Goal: Task Accomplishment & Management: Complete application form

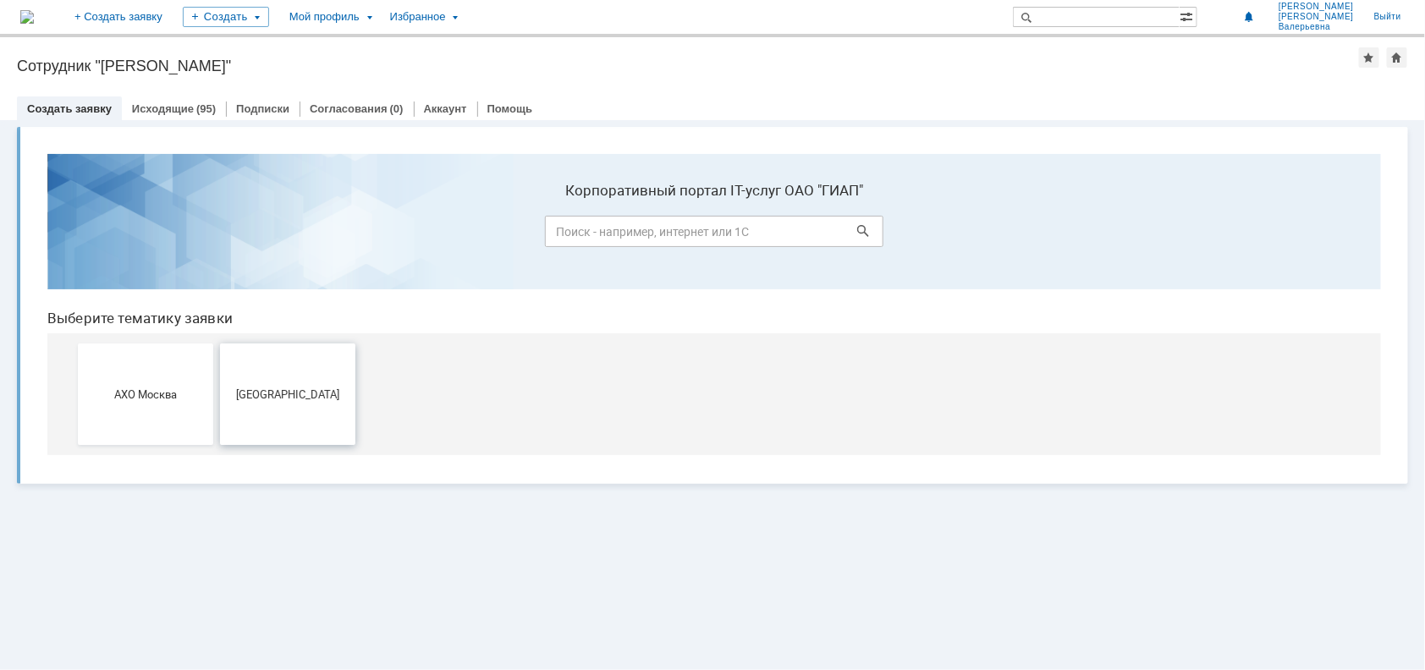
click at [318, 393] on span "[GEOGRAPHIC_DATA]" at bounding box center [286, 393] width 125 height 13
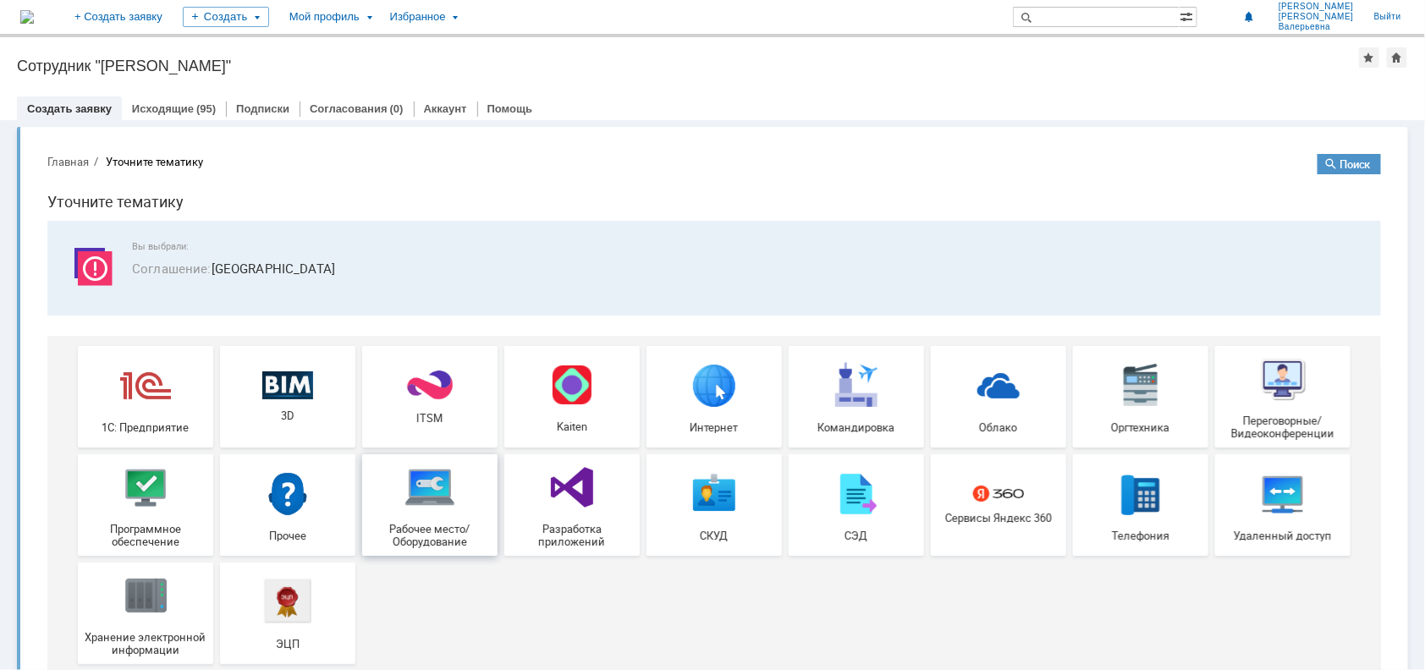
click at [427, 506] on img at bounding box center [429, 486] width 51 height 51
click at [134, 496] on img at bounding box center [144, 486] width 51 height 51
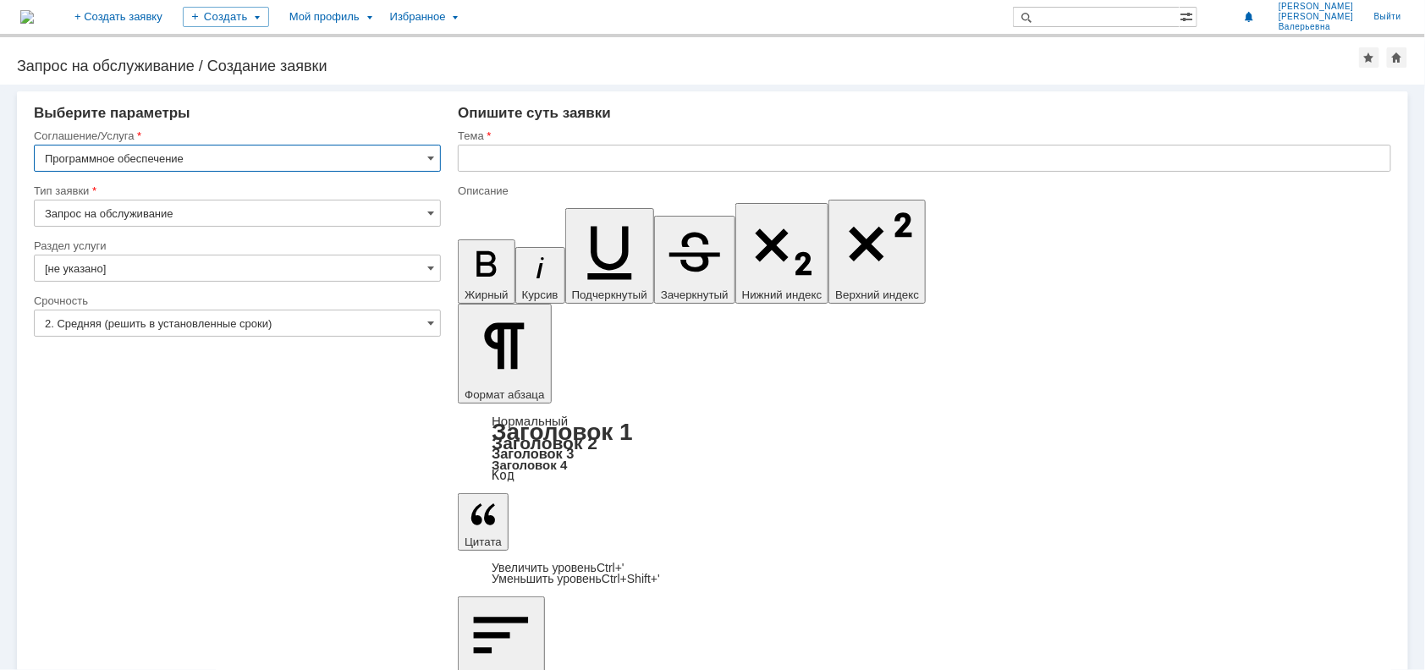
click at [422, 157] on input "Программное обеспечение" at bounding box center [237, 158] width 407 height 27
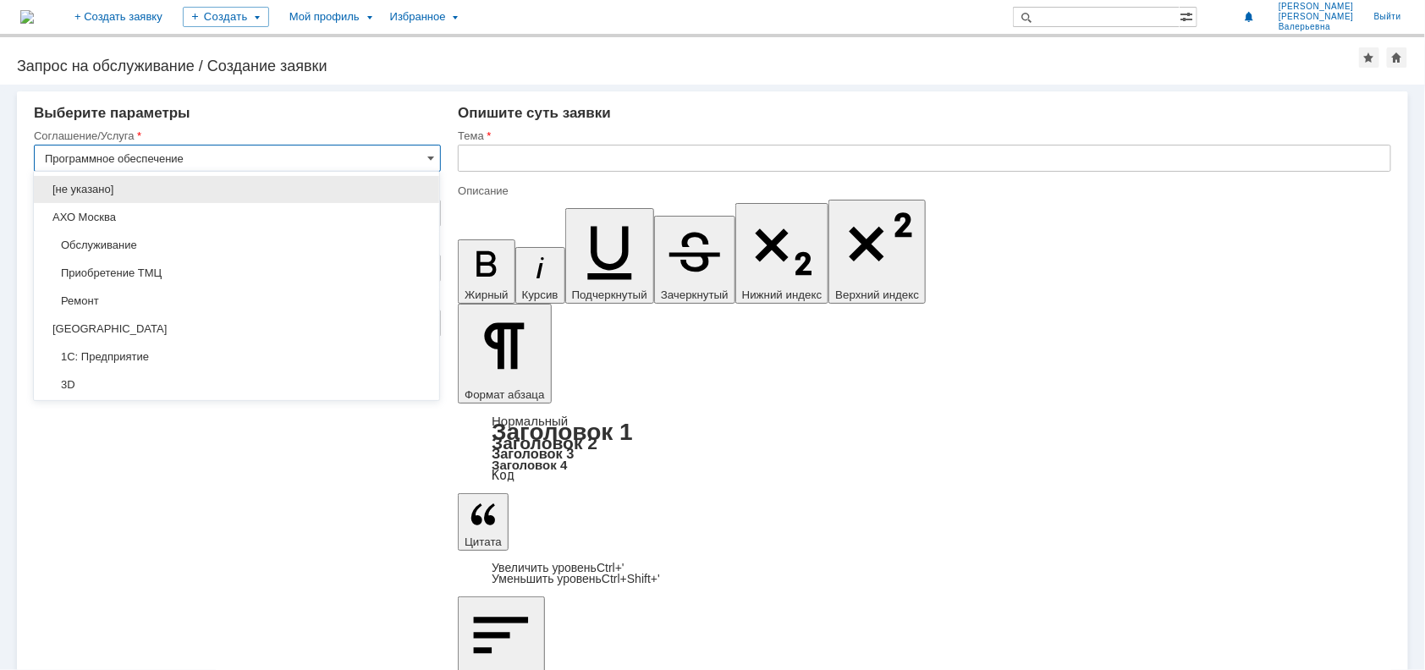
scroll to position [416, 0]
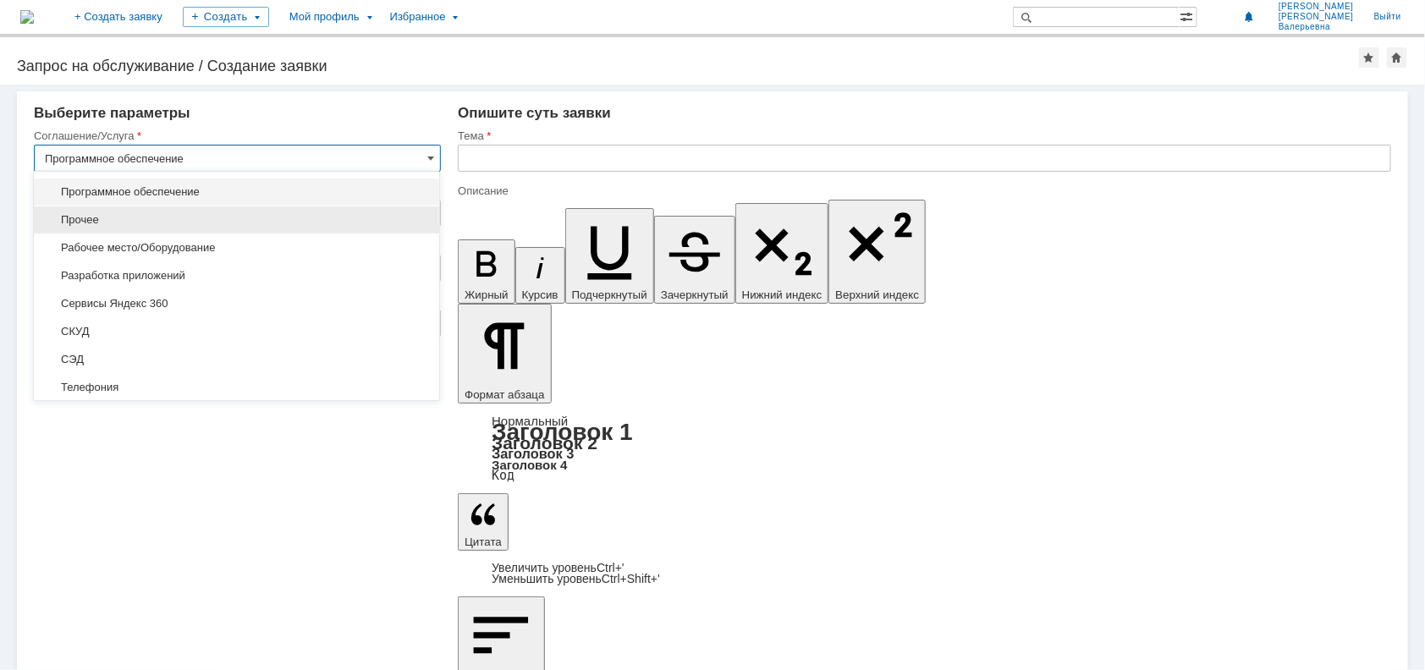
click at [164, 213] on span "Прочее" at bounding box center [236, 220] width 385 height 14
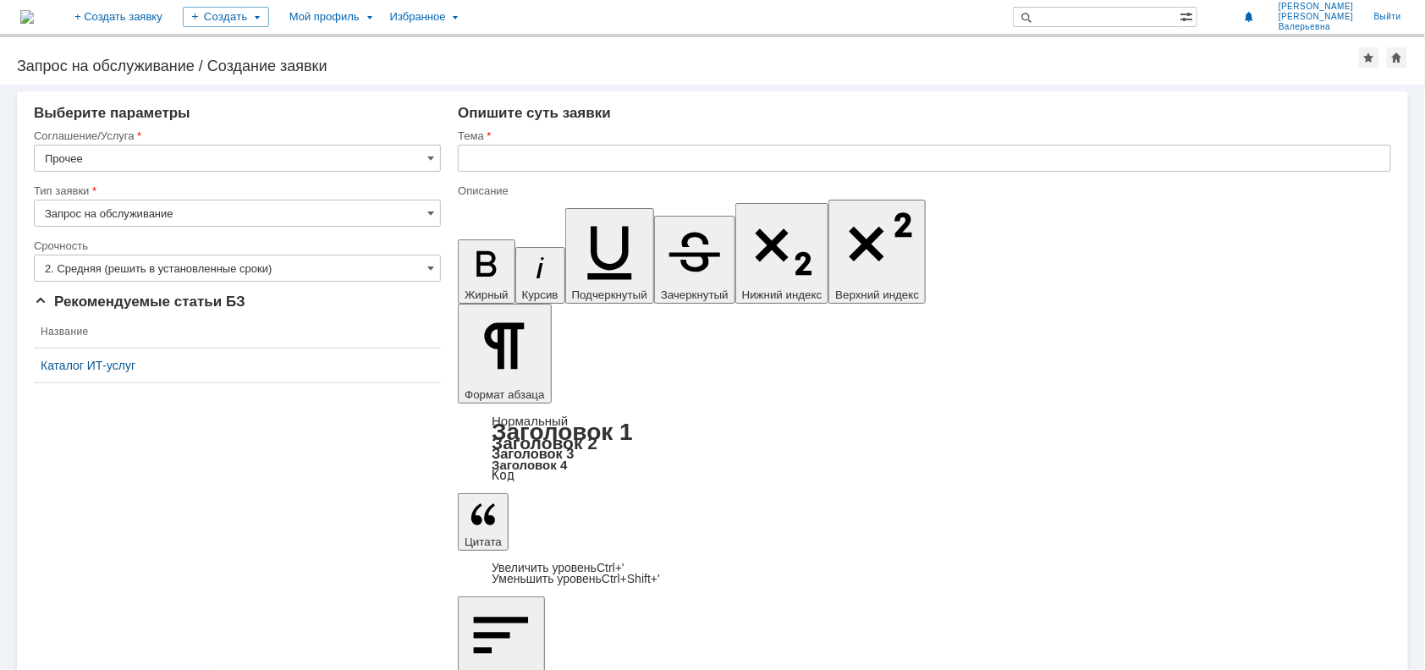
type input "Прочее"
click at [302, 269] on input "2. Средняя (решить в установленные сроки)" at bounding box center [237, 268] width 407 height 27
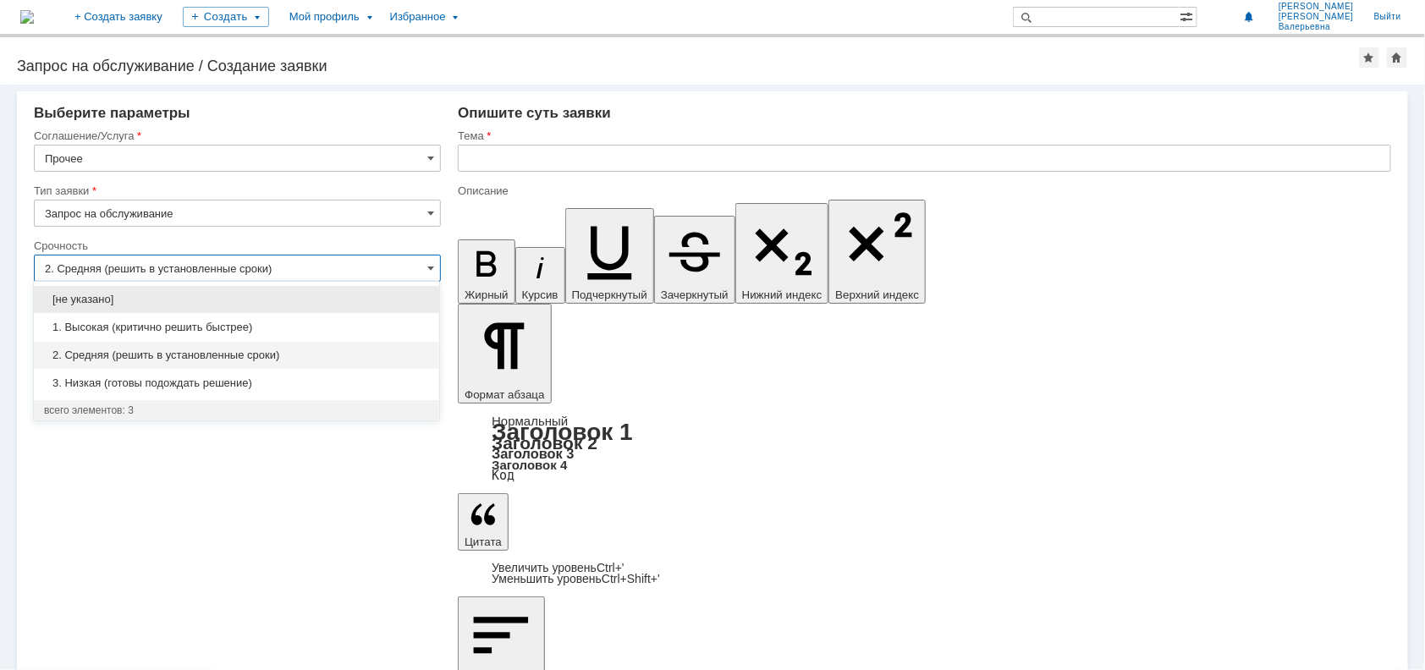
click at [302, 270] on input "2. Средняя (решить в установленные сроки)" at bounding box center [237, 268] width 407 height 27
click at [302, 263] on input "2. Средняя (решить в установленные сроки)" at bounding box center [237, 268] width 407 height 27
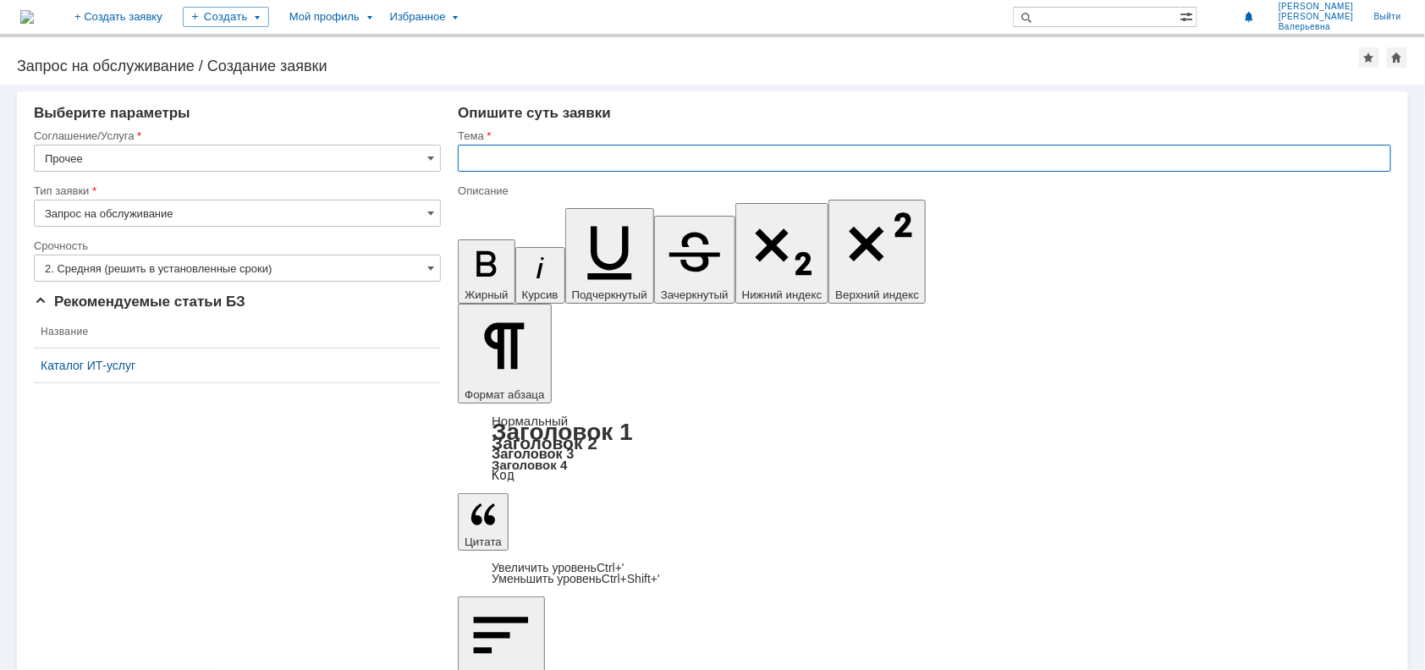
click at [540, 148] on input "text" at bounding box center [924, 158] width 933 height 27
type input "2. Средняя (решить в установленные сроки)"
type input "[PERSON_NAME]"
type input "О"
type input "н"
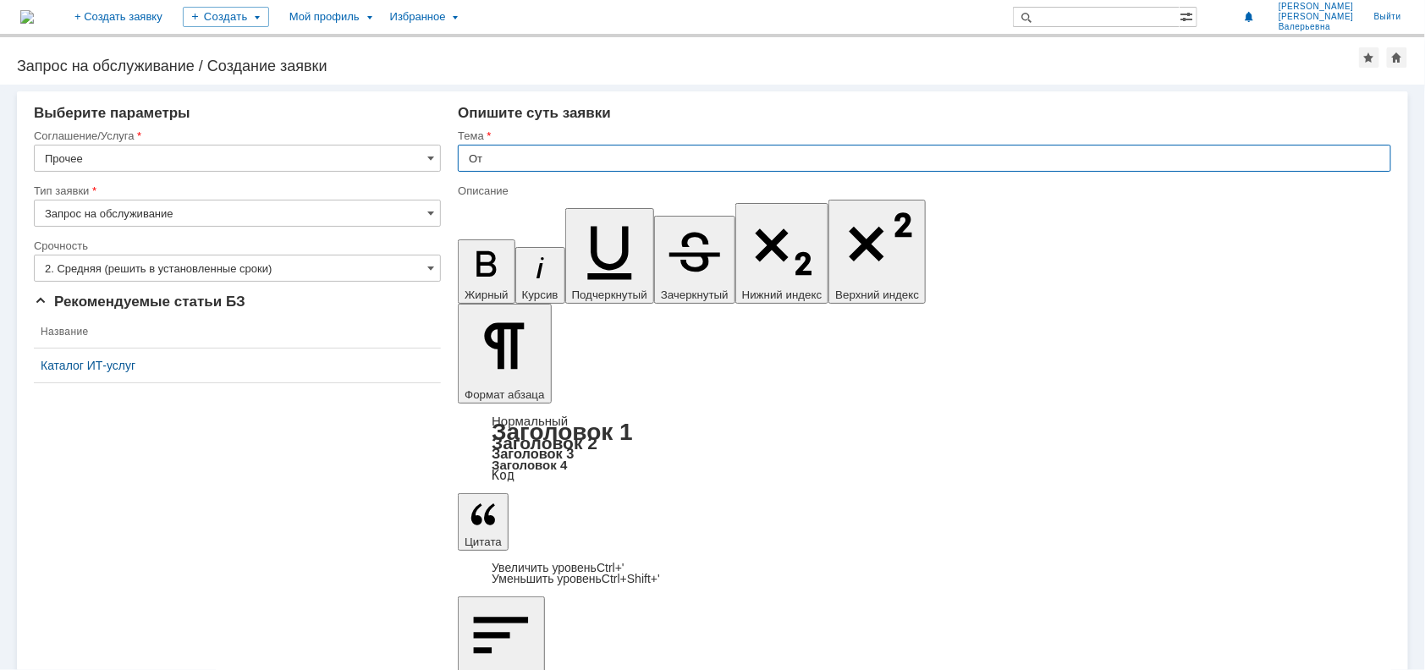
type input "О"
click at [573, 156] on input "Пропали права достиупа" at bounding box center [924, 158] width 933 height 27
click at [617, 152] on input "Пропали права доступа" at bounding box center [924, 158] width 933 height 27
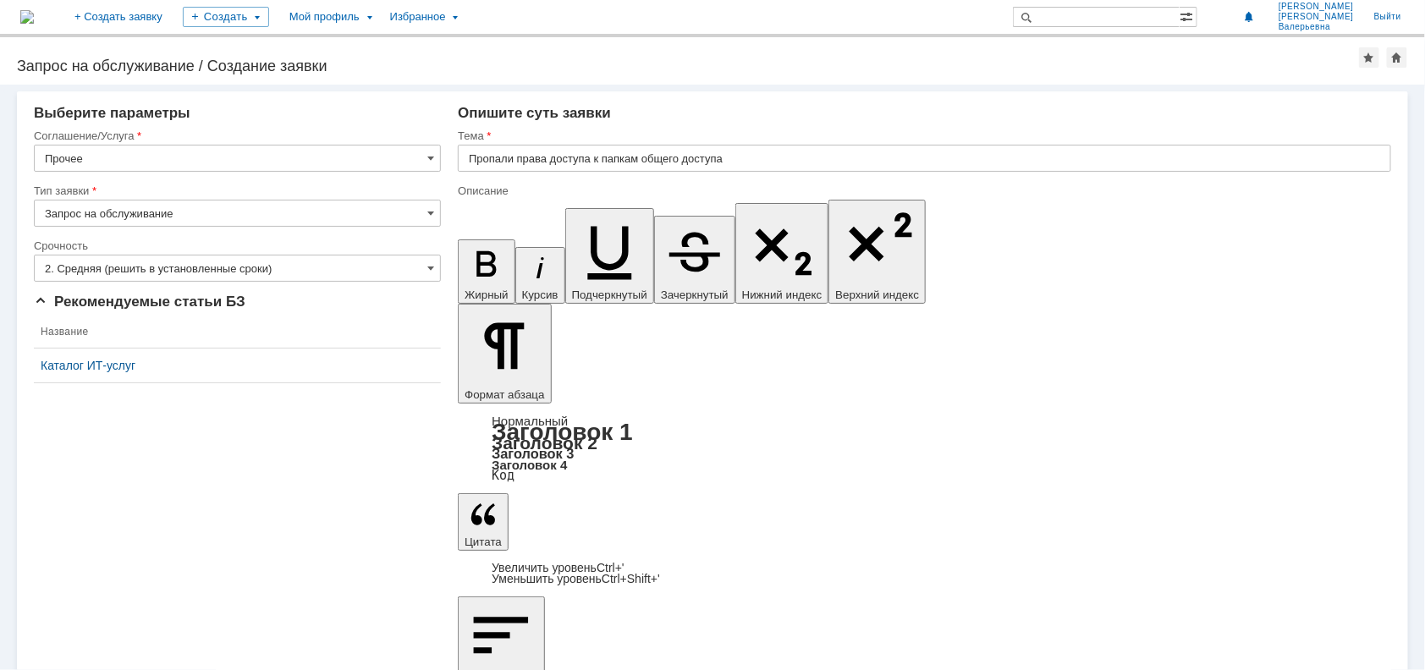
click at [747, 158] on input "Пропали права доступа к папкам общего доступа" at bounding box center [924, 158] width 933 height 27
click at [651, 161] on input "Пропали права доступа к папкам общего доступа" at bounding box center [924, 158] width 933 height 27
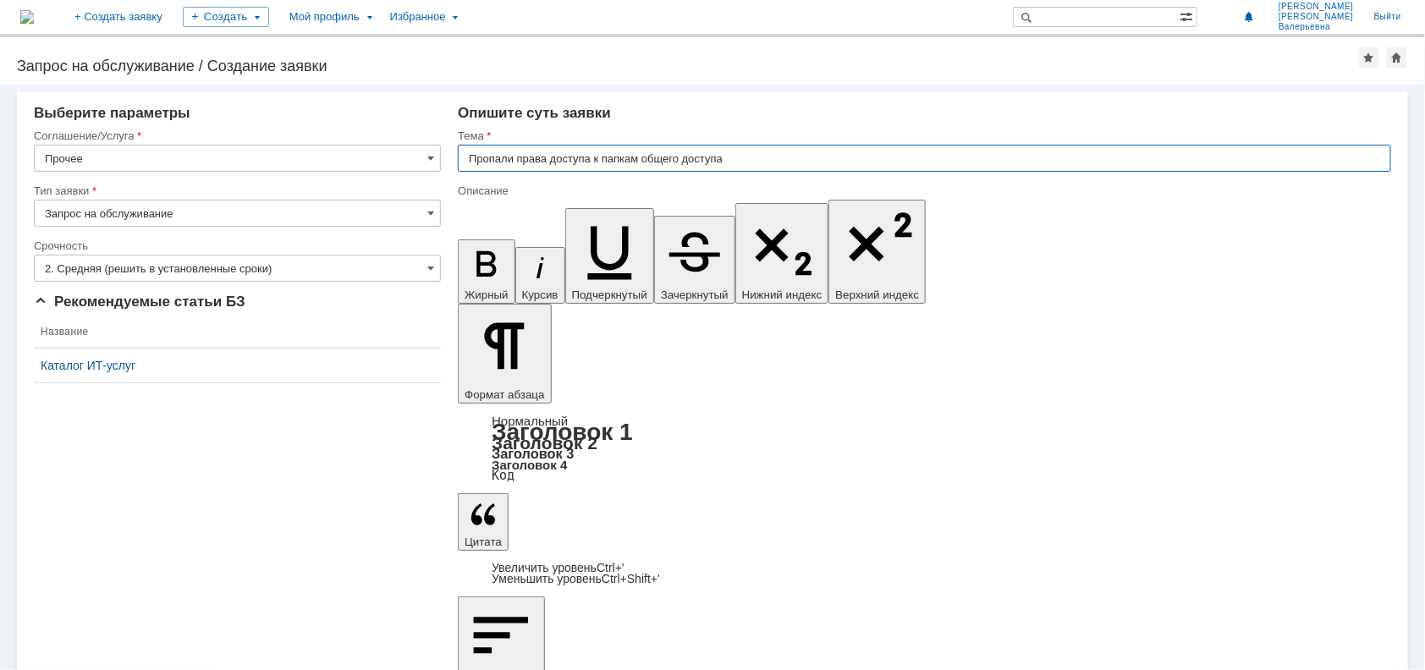
click at [647, 158] on input "Пропали права доступа к папкам общего доступа" at bounding box center [924, 158] width 933 height 27
type input "Пропали права доступа к папкам"
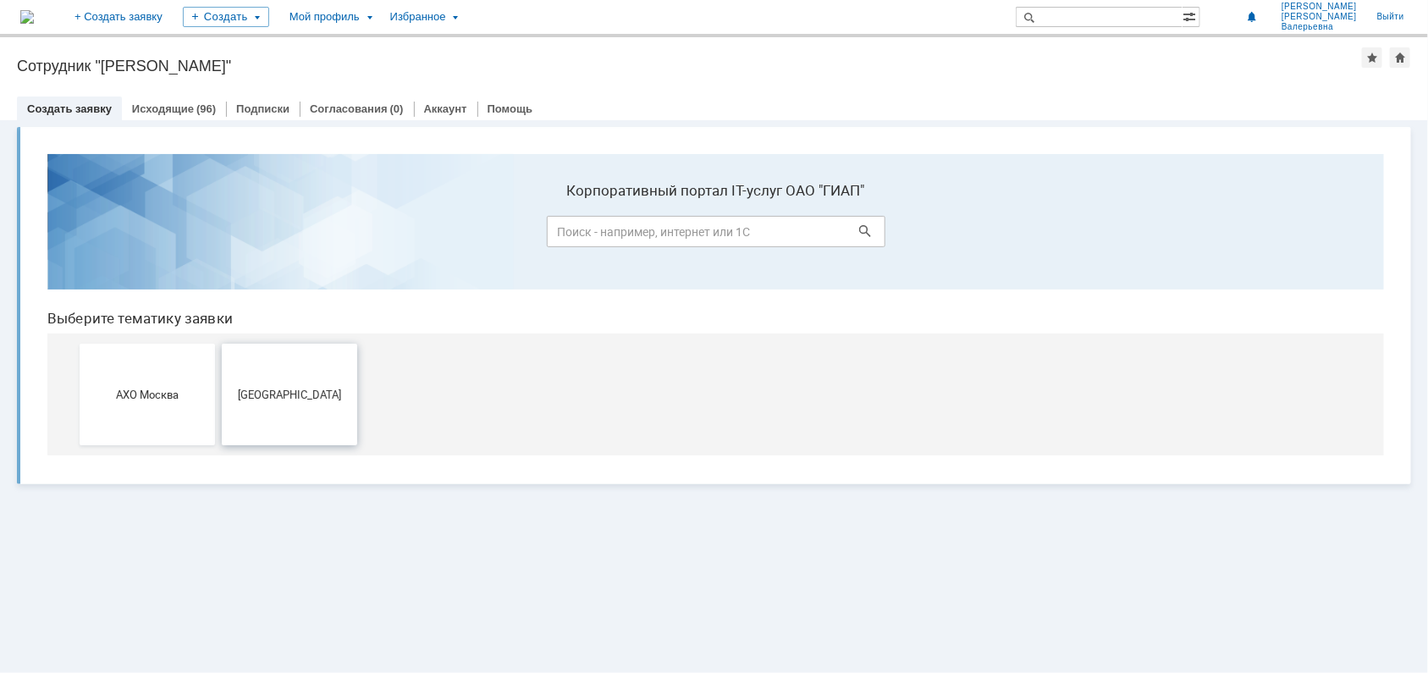
click at [280, 401] on button "[GEOGRAPHIC_DATA]" at bounding box center [288, 394] width 135 height 102
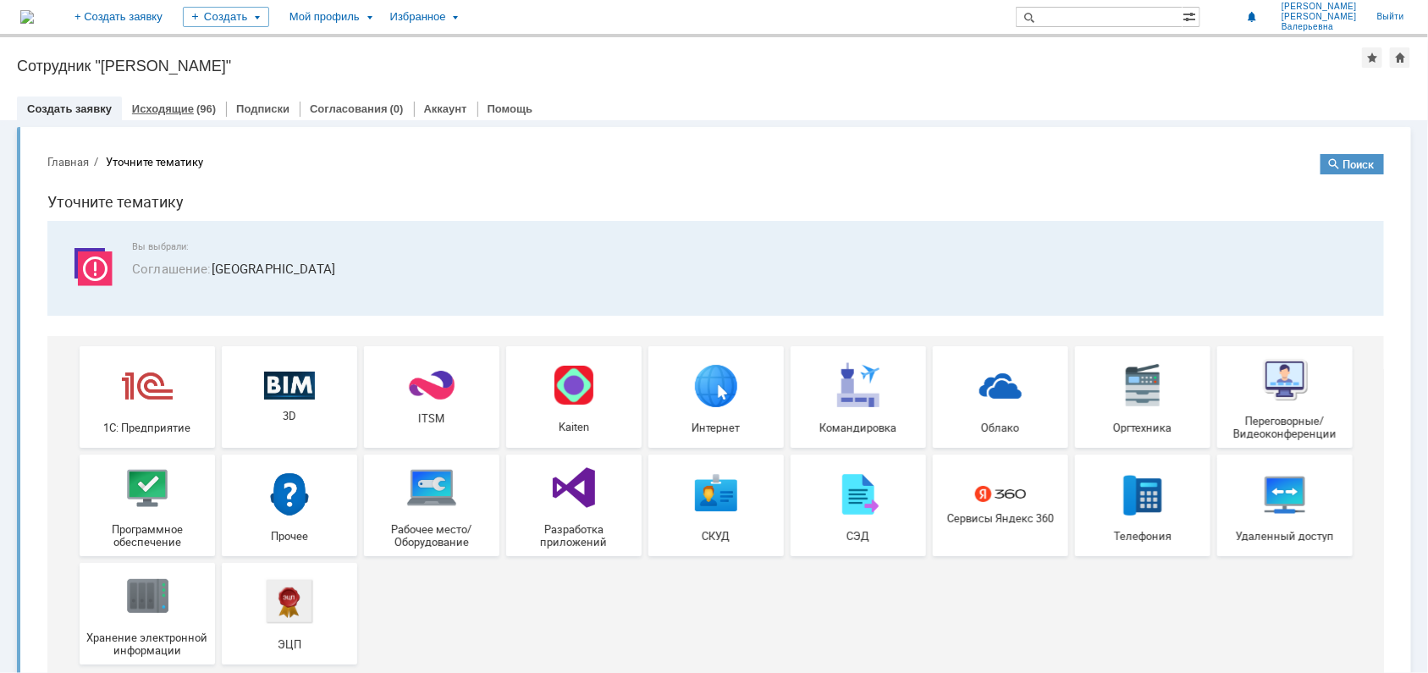
click at [136, 102] on link "Исходящие" at bounding box center [163, 108] width 62 height 13
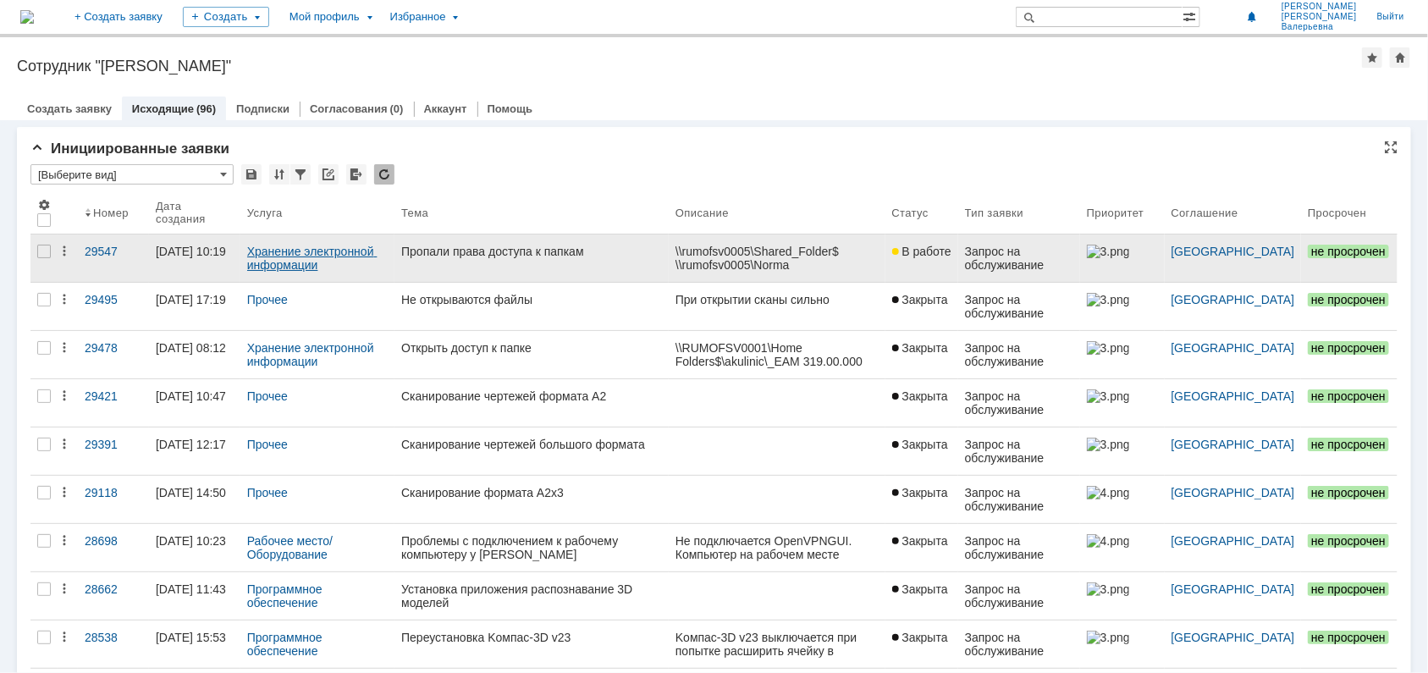
click at [355, 250] on link "Хранение электронной информации" at bounding box center [312, 258] width 130 height 27
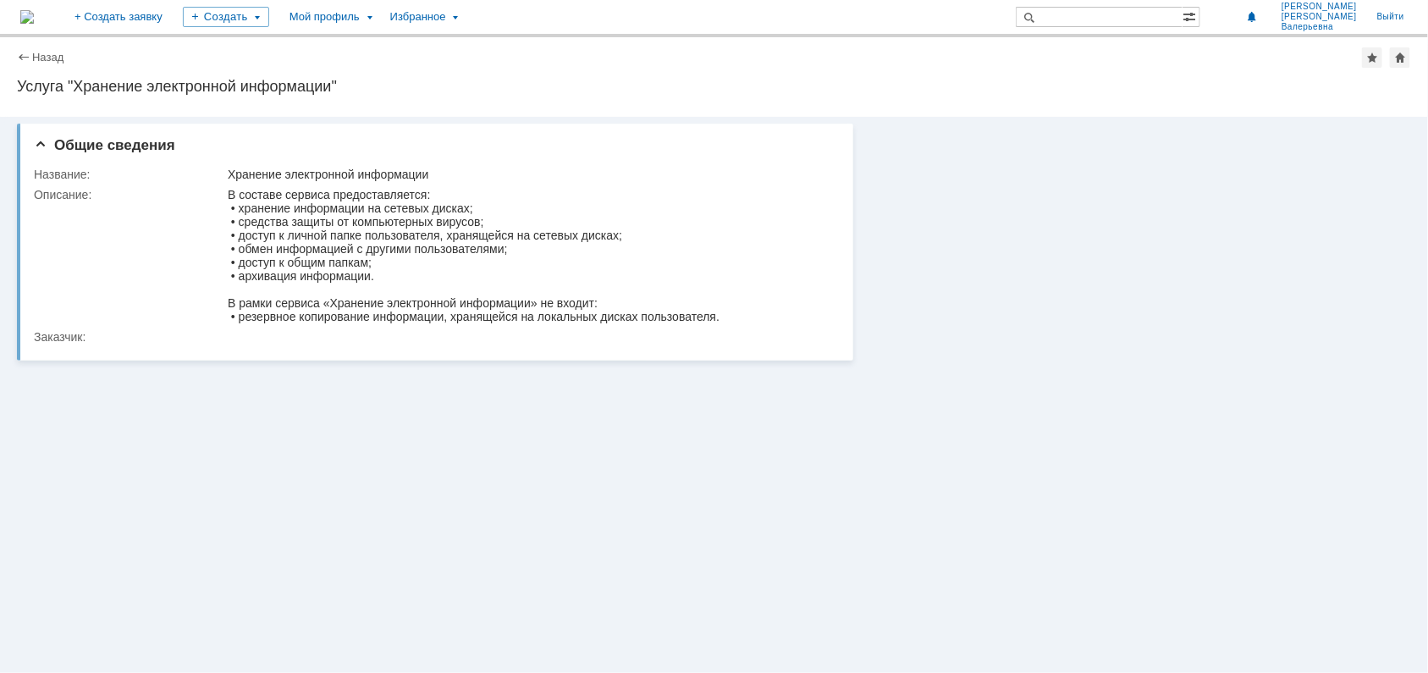
click at [27, 56] on div "Назад" at bounding box center [40, 57] width 47 height 13
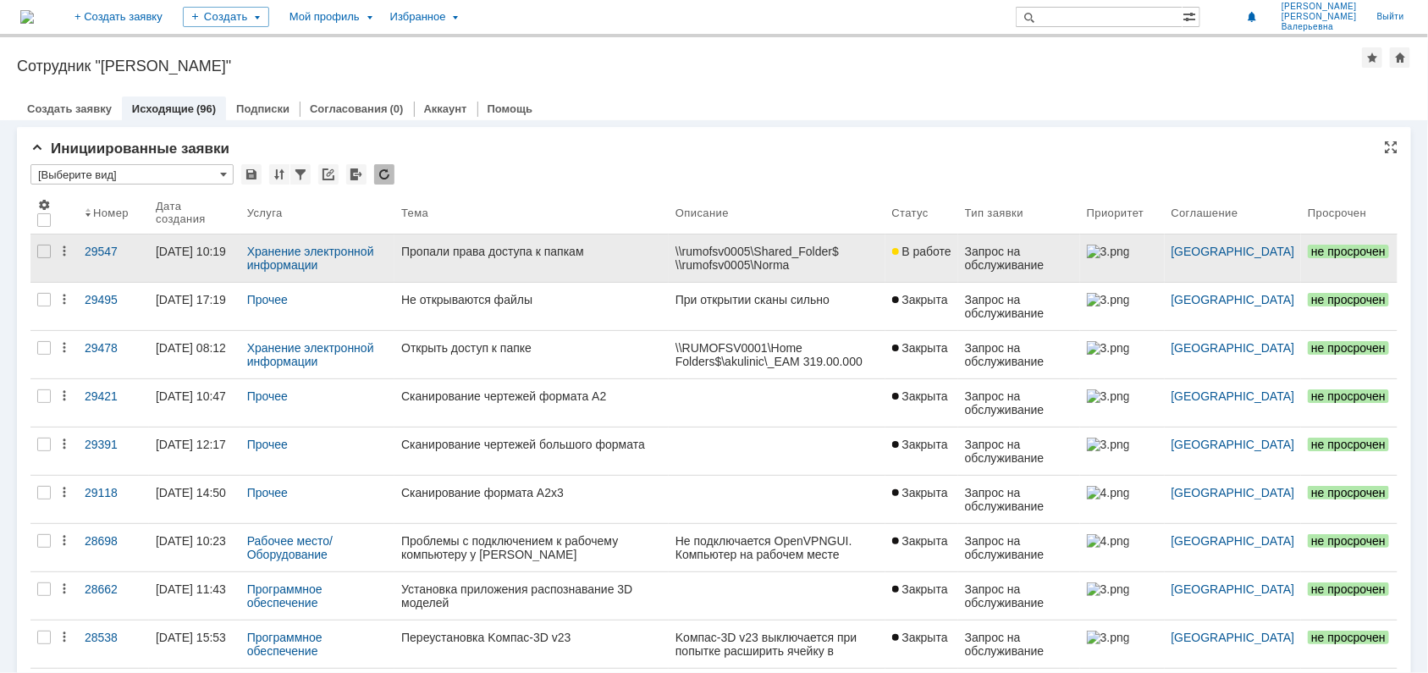
click at [949, 251] on span "В работе" at bounding box center [921, 252] width 59 height 14
